Goal: Task Accomplishment & Management: Manage account settings

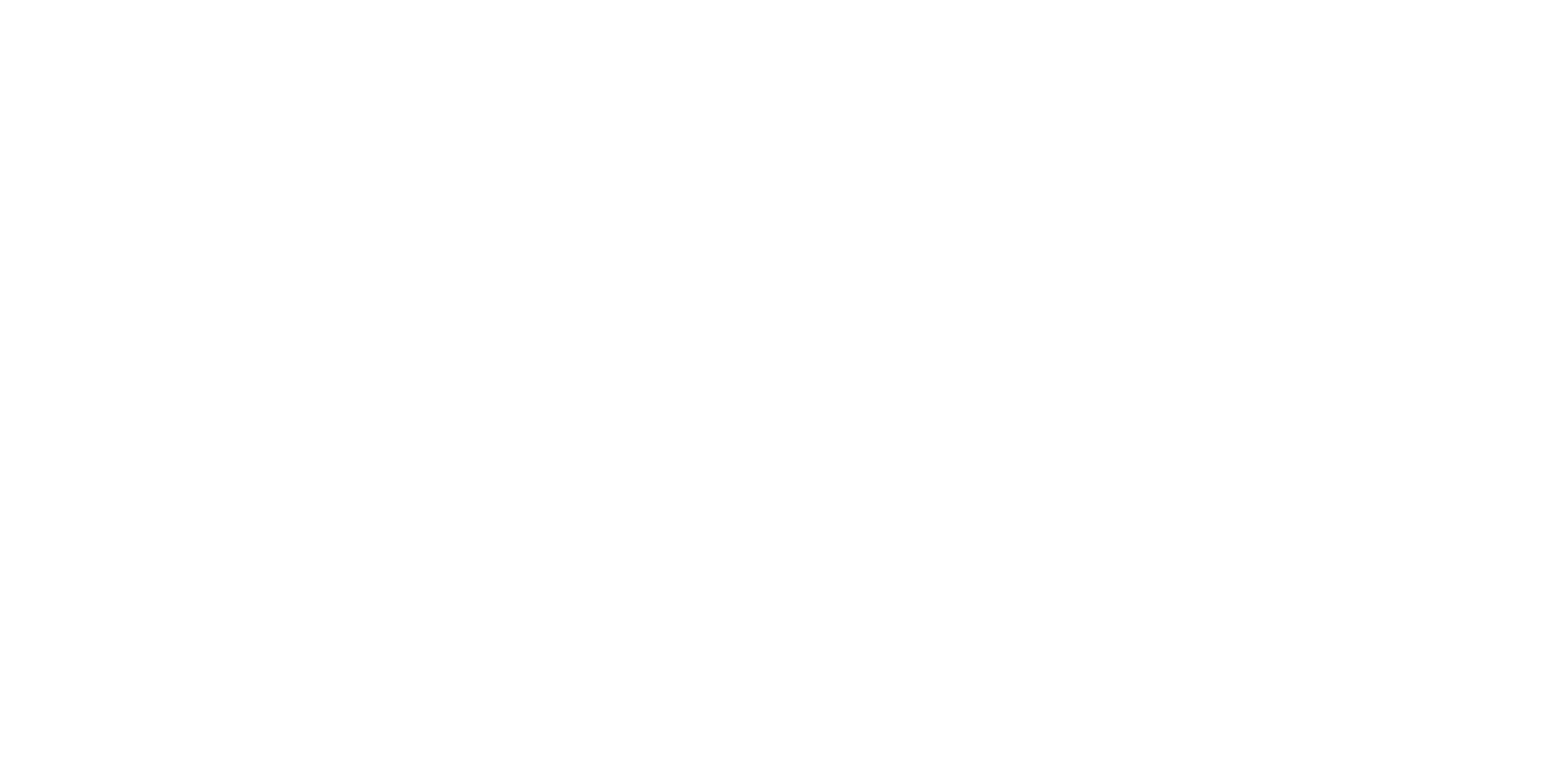
drag, startPoint x: 0, startPoint y: 0, endPoint x: 684, endPoint y: 191, distance: 710.2
click at [684, 7] on html at bounding box center [784, 3] width 1568 height 7
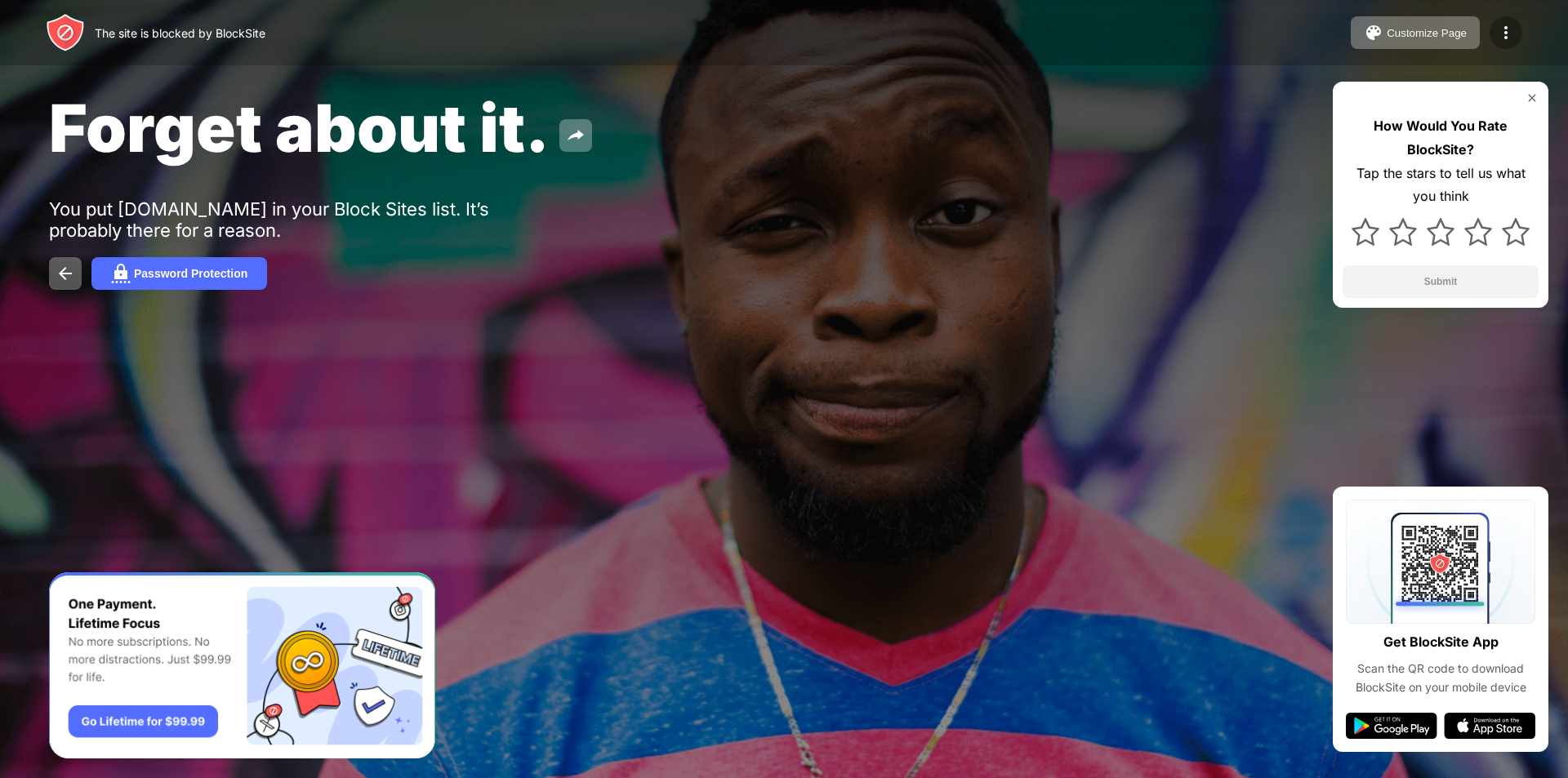
click at [1492, 32] on div at bounding box center [1506, 33] width 33 height 33
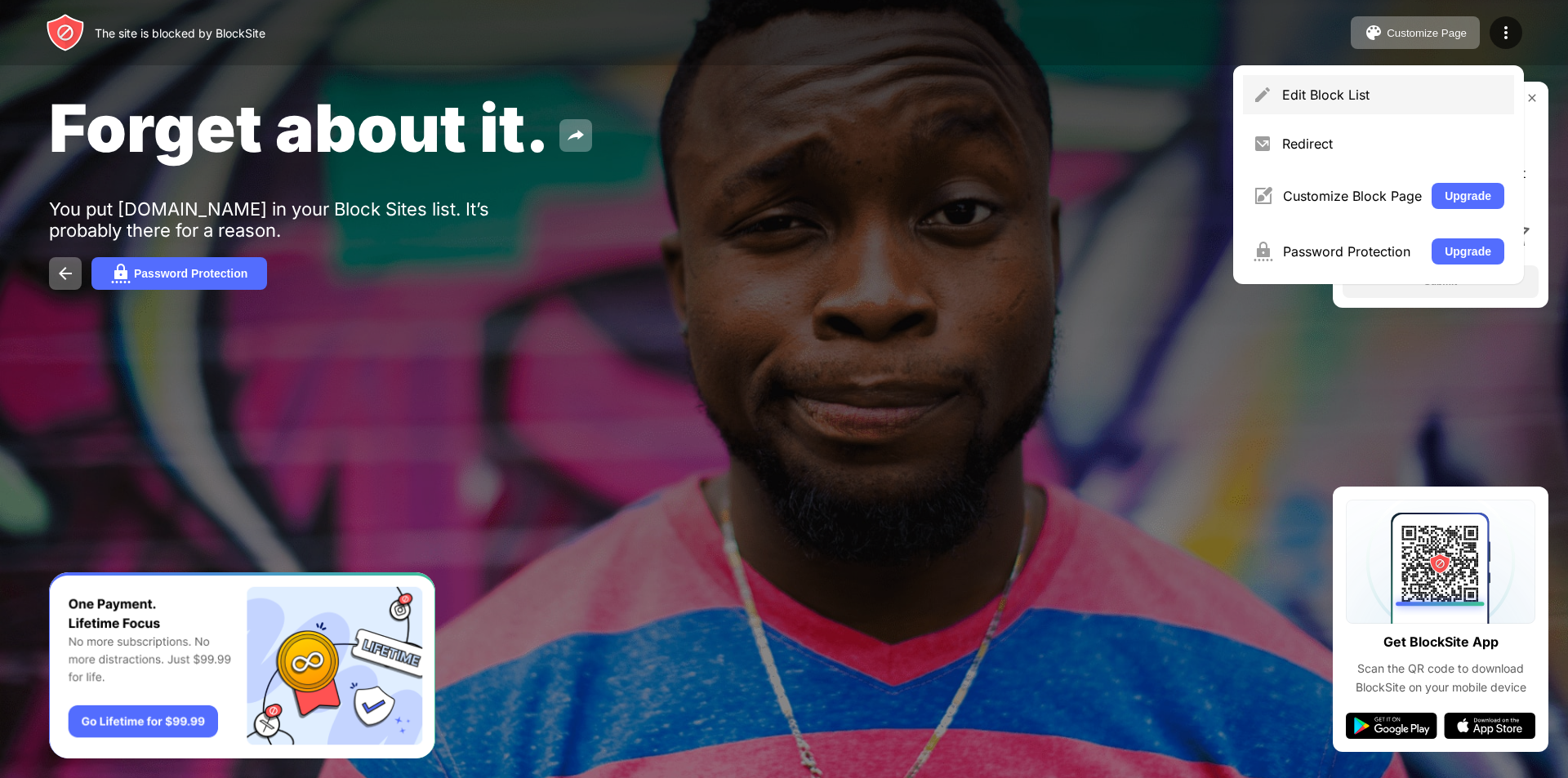
click at [1344, 101] on div "Edit Block List" at bounding box center [1393, 94] width 222 height 16
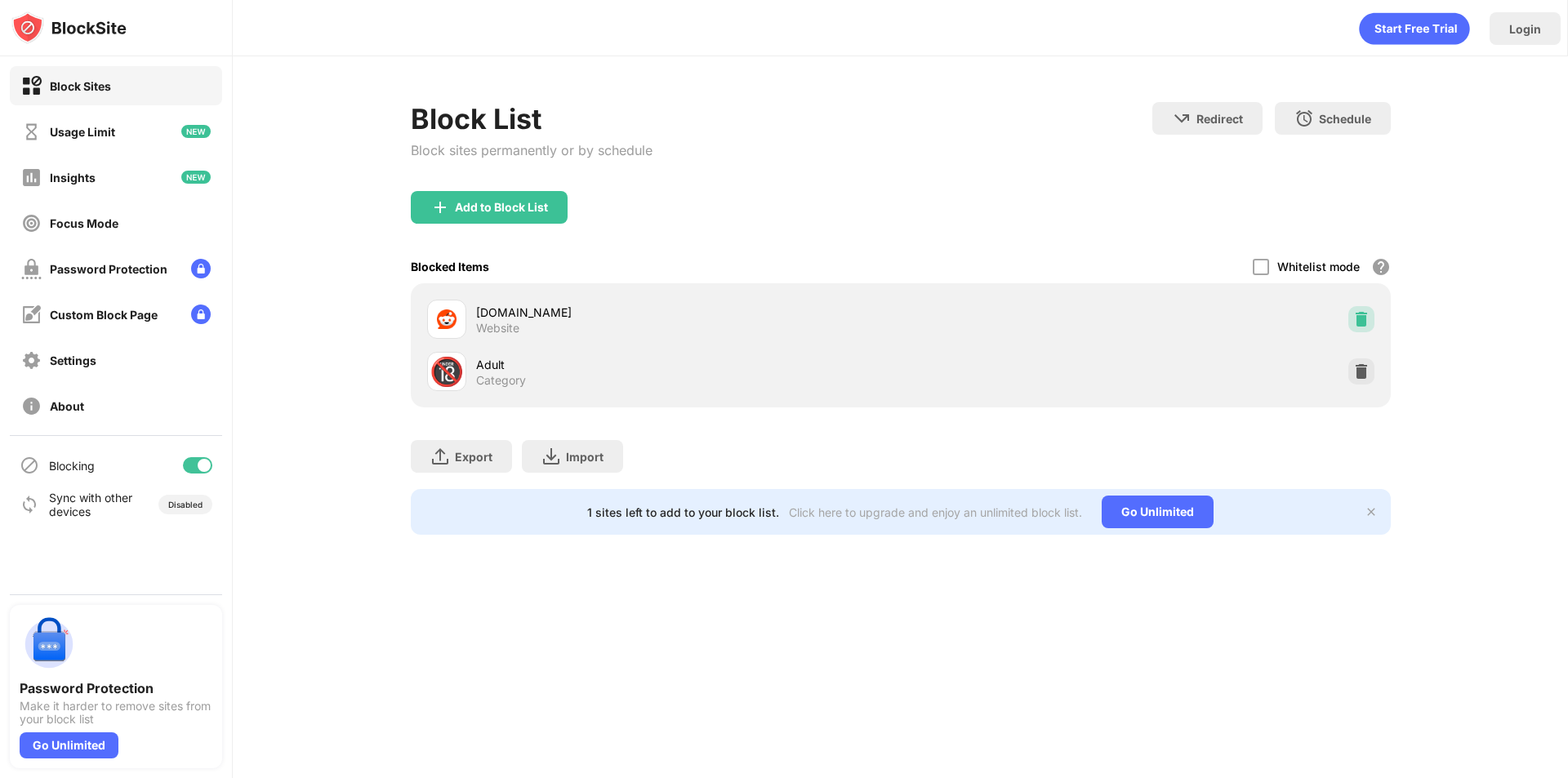
click at [1355, 314] on img at bounding box center [1361, 319] width 16 height 16
